Goal: Task Accomplishment & Management: Manage account settings

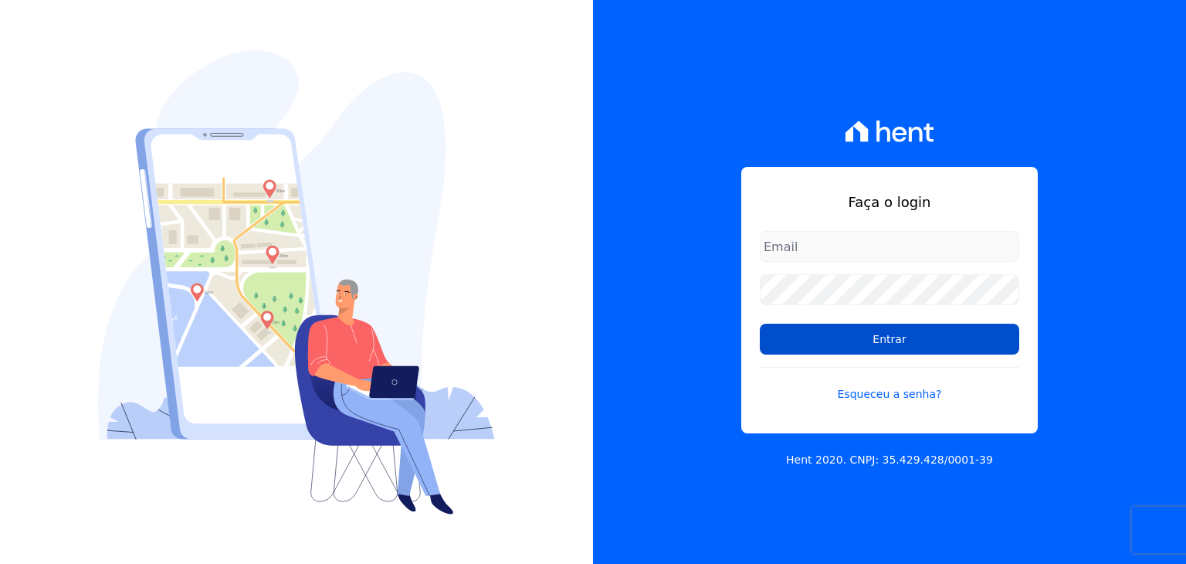
type input "[EMAIL_ADDRESS][DOMAIN_NAME]"
click at [882, 341] on input "Entrar" at bounding box center [890, 339] width 260 height 31
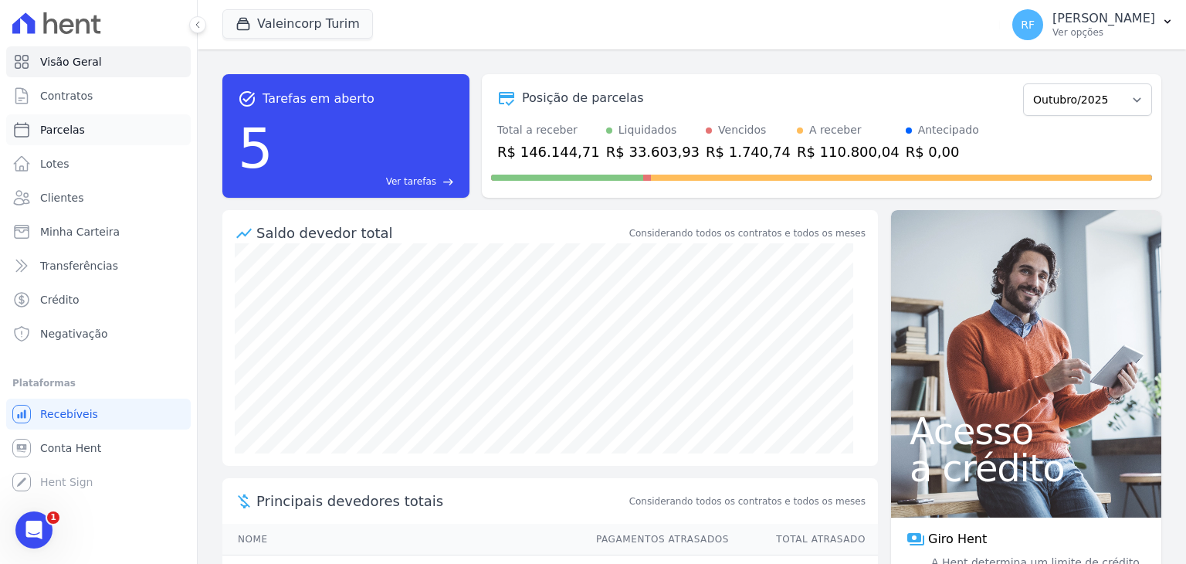
click at [58, 139] on link "Parcelas" at bounding box center [98, 129] width 185 height 31
select select
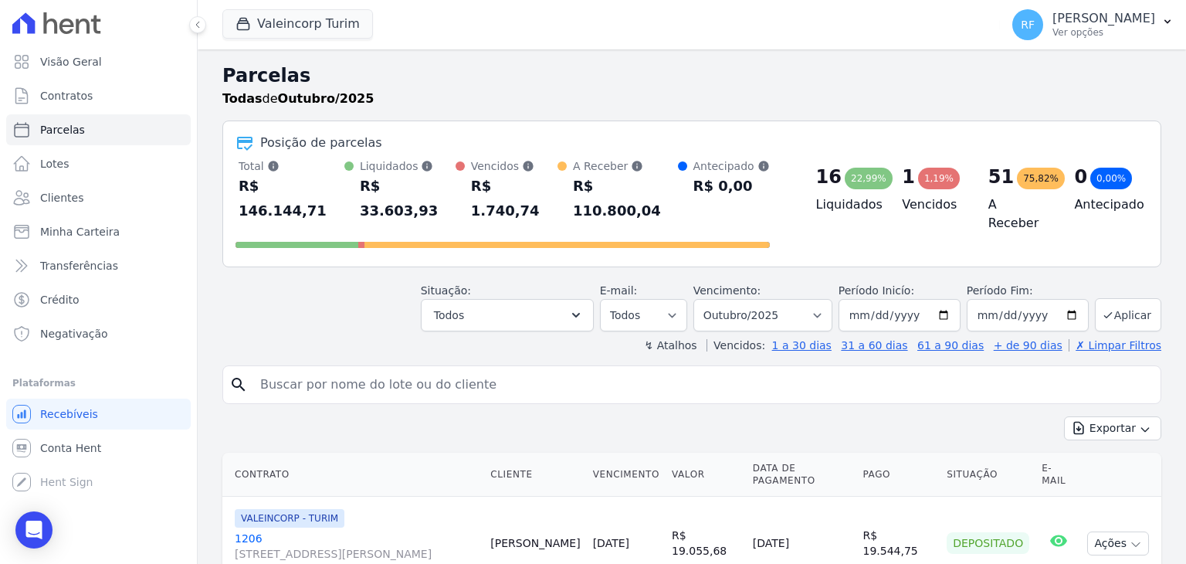
click at [311, 377] on div "search" at bounding box center [691, 384] width 939 height 39
click at [323, 369] on input "search" at bounding box center [703, 384] width 904 height 31
type input "alana"
select select
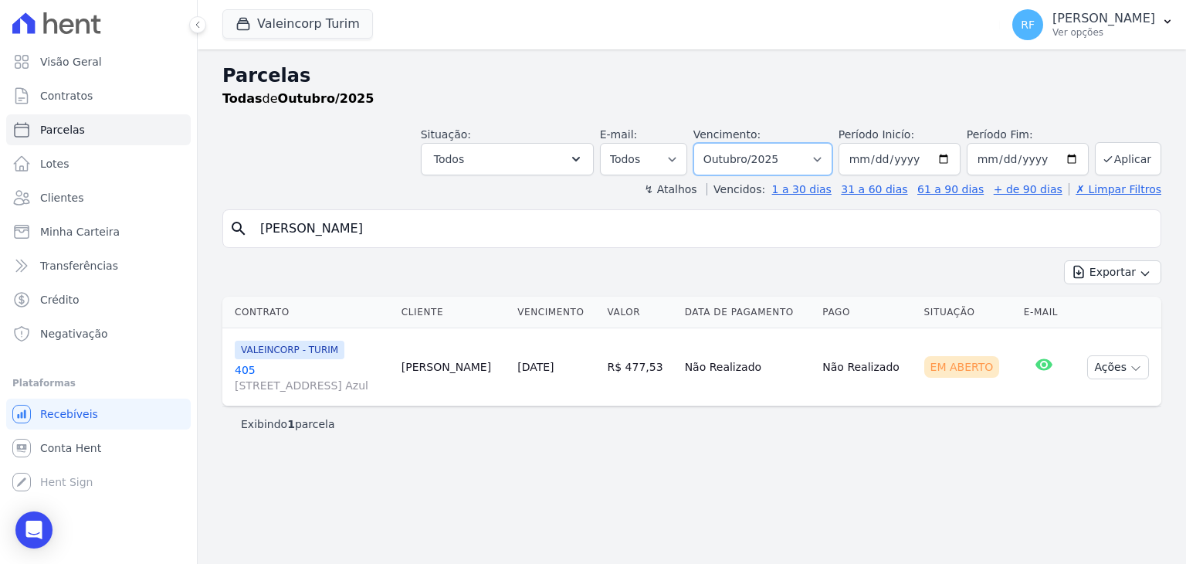
click at [831, 165] on select "Filtrar por período ──────── Todos os meses Julho/2024 Agosto/2024 Setembro/202…" at bounding box center [763, 159] width 139 height 32
click at [823, 168] on select "Filtrar por período ──────── Todos os meses Julho/2024 Agosto/2024 Setembro/202…" at bounding box center [763, 159] width 139 height 32
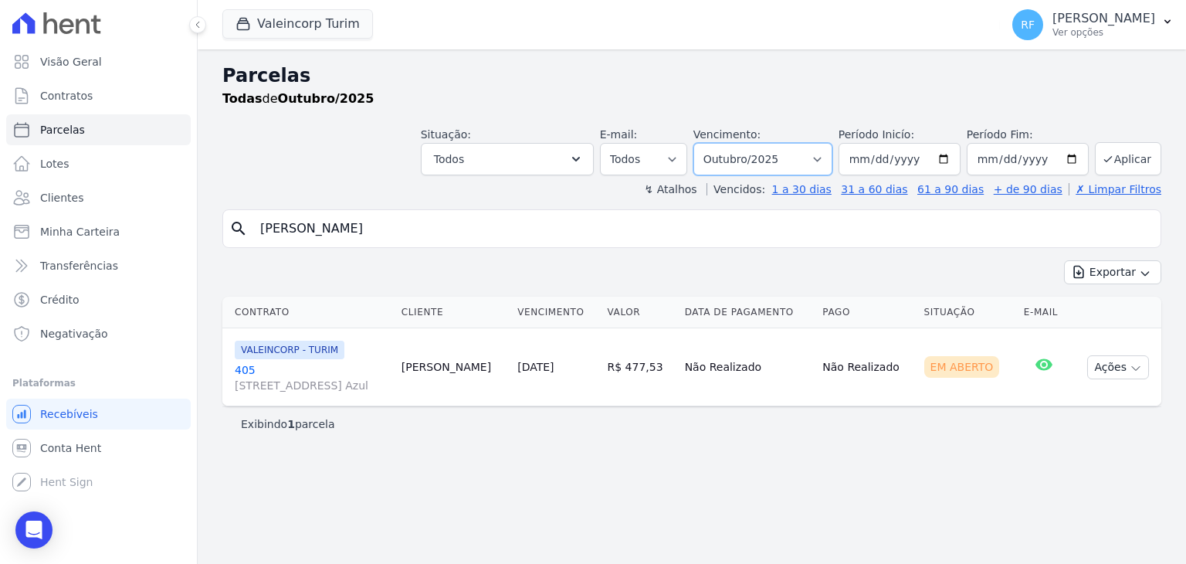
click at [823, 168] on select "Filtrar por período ──────── Todos os meses Julho/2024 Agosto/2024 Setembro/202…" at bounding box center [763, 159] width 139 height 32
click at [833, 159] on select "Filtrar por período ──────── Todos os meses Julho/2024 Agosto/2024 Setembro/202…" at bounding box center [763, 159] width 139 height 32
select select "09/2025"
click at [718, 143] on select "Filtrar por período ──────── Todos os meses Julho/2024 Agosto/2024 Setembro/202…" at bounding box center [763, 159] width 139 height 32
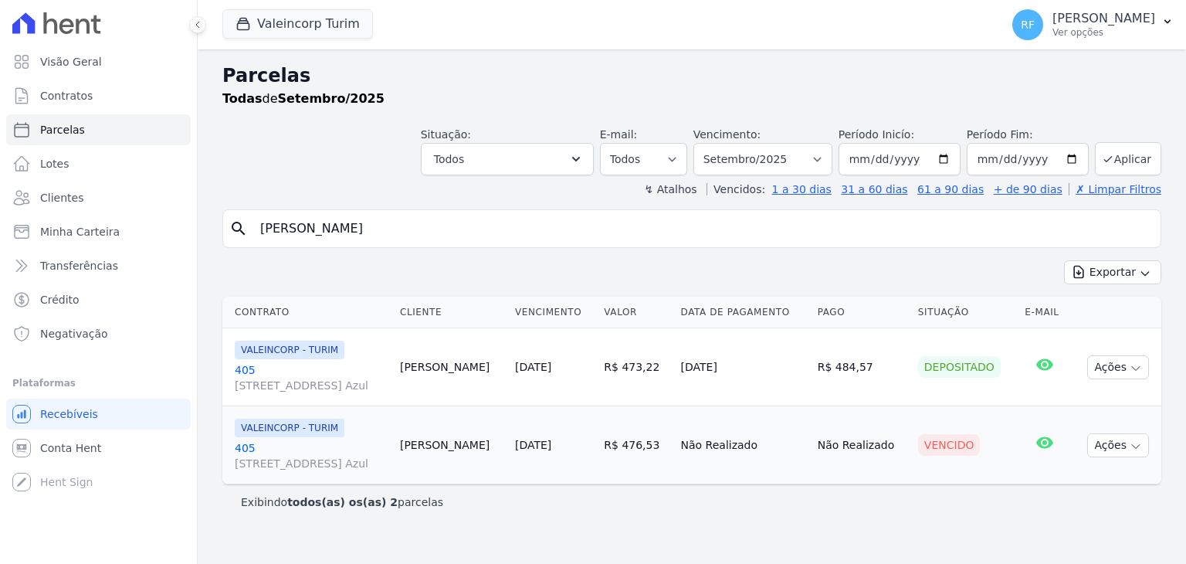
select select
click at [1106, 444] on button "Ações" at bounding box center [1119, 445] width 62 height 24
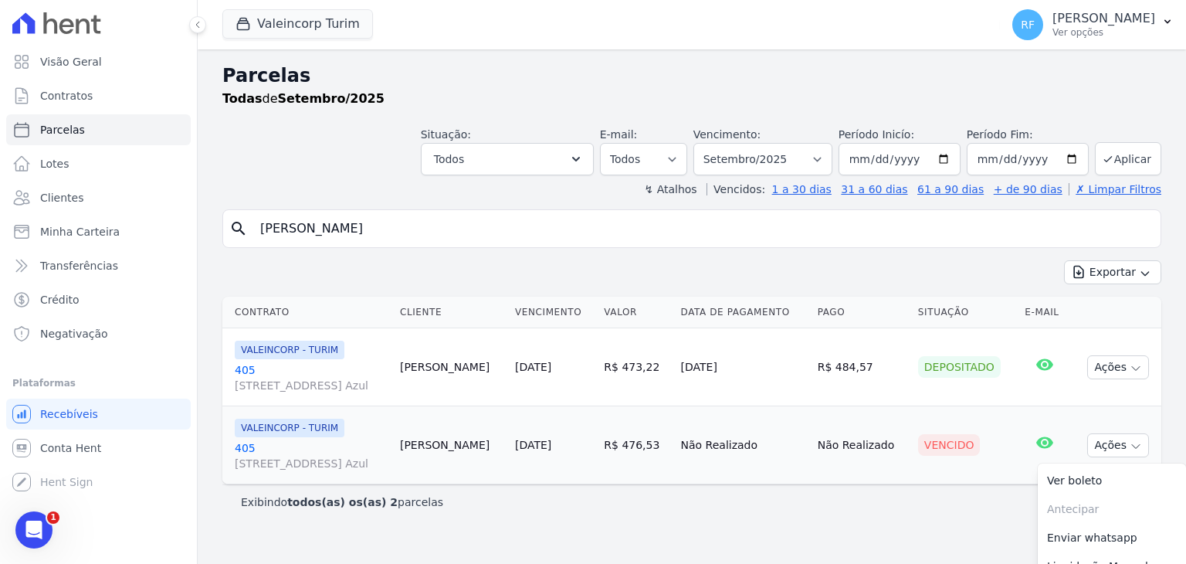
scroll to position [46, 0]
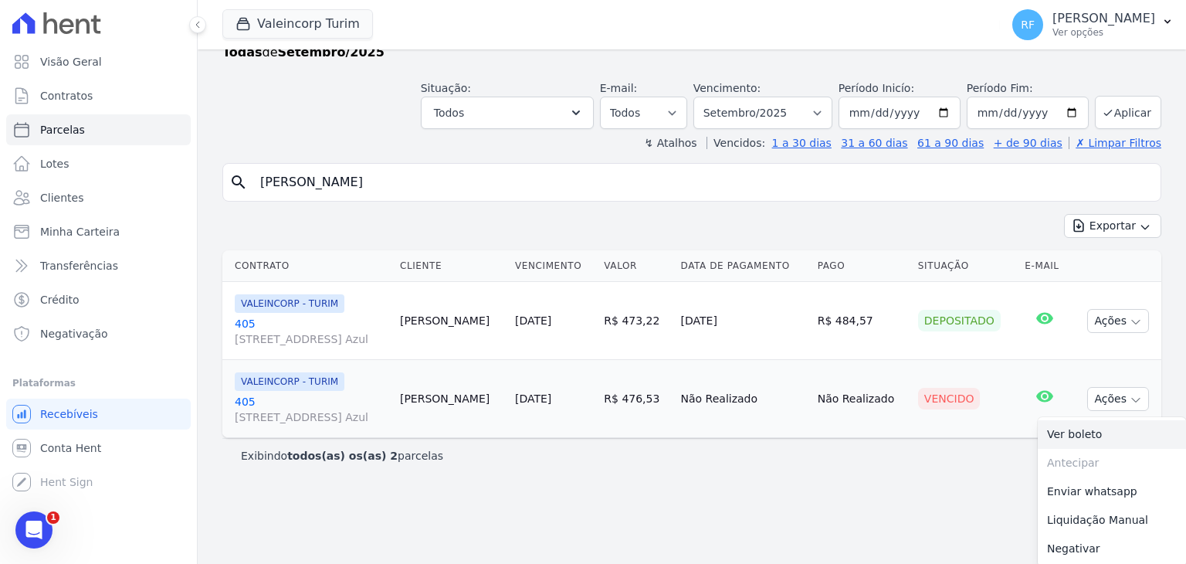
click at [1054, 439] on link "Ver boleto" at bounding box center [1112, 434] width 148 height 29
